Goal: Check status: Check status

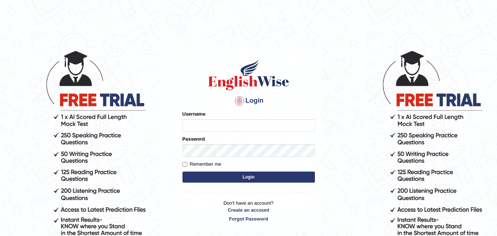
type input "Ajaybamal"
click at [234, 181] on button "Login" at bounding box center [249, 176] width 132 height 11
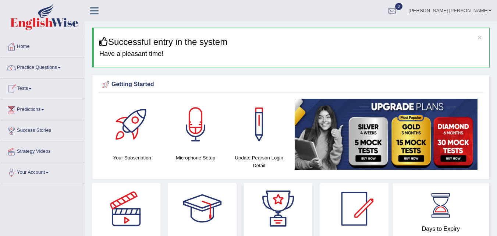
click at [24, 92] on link "Tests" at bounding box center [42, 87] width 84 height 18
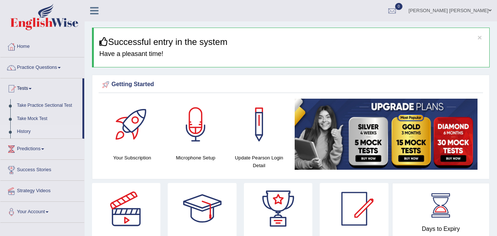
click at [26, 130] on link "History" at bounding box center [48, 131] width 69 height 13
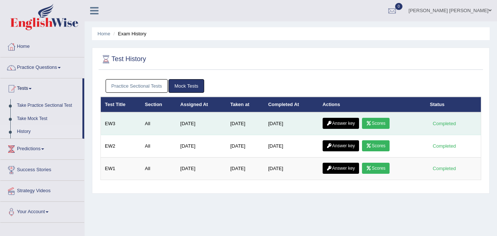
click at [376, 121] on link "Scores" at bounding box center [375, 123] width 27 height 11
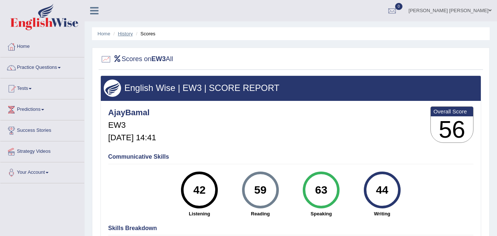
click at [124, 36] on link "History" at bounding box center [125, 34] width 15 height 6
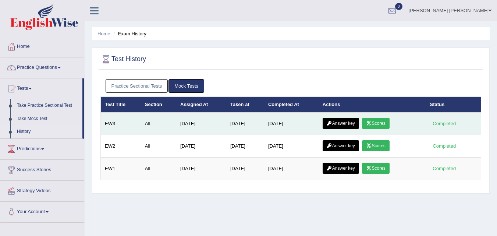
click at [336, 125] on link "Answer key" at bounding box center [341, 123] width 36 height 11
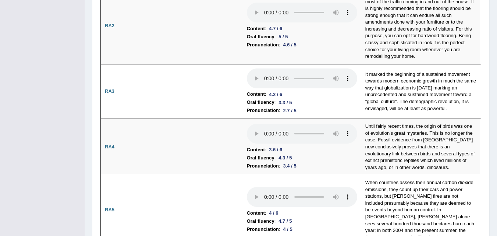
scroll to position [26, 0]
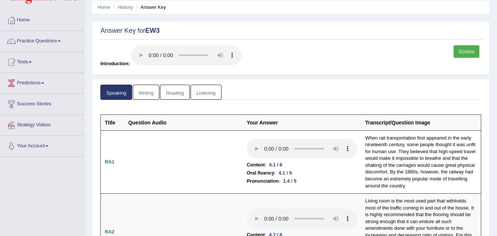
click at [151, 89] on link "Writing" at bounding box center [146, 92] width 26 height 15
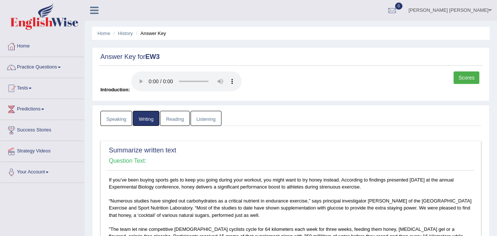
scroll to position [0, 0]
click at [177, 122] on link "Reading" at bounding box center [174, 118] width 29 height 15
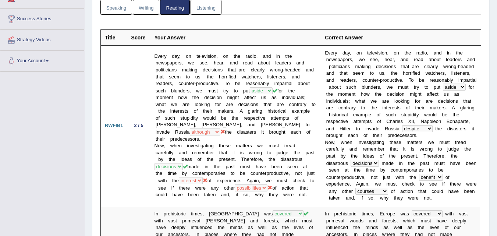
scroll to position [72, 0]
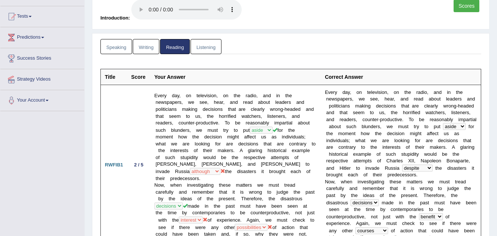
click at [208, 48] on link "Listening" at bounding box center [206, 46] width 31 height 15
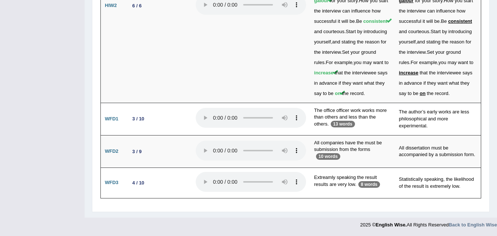
scroll to position [1964, 0]
